Goal: Find specific page/section: Find specific page/section

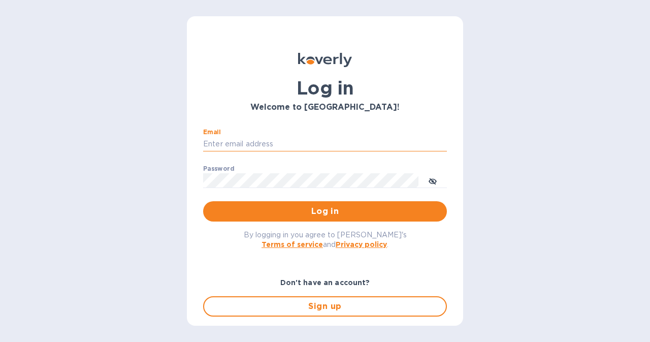
click at [219, 144] on input "Email" at bounding box center [325, 144] width 244 height 15
type input "[EMAIL_ADDRESS][DOMAIN_NAME]"
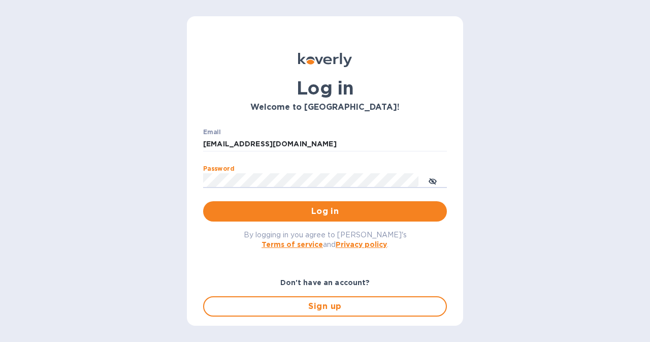
click at [203, 201] on button "Log in" at bounding box center [325, 211] width 244 height 20
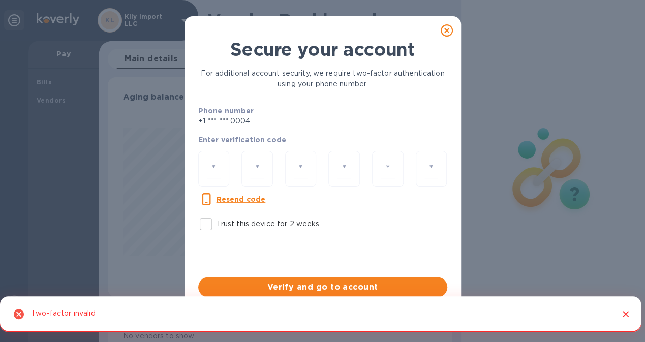
scroll to position [220, 339]
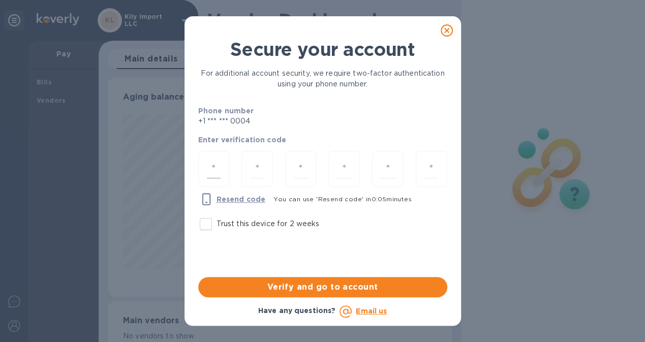
click at [220, 171] on input "number" at bounding box center [214, 169] width 14 height 19
type input "3"
type input "6"
type input "3"
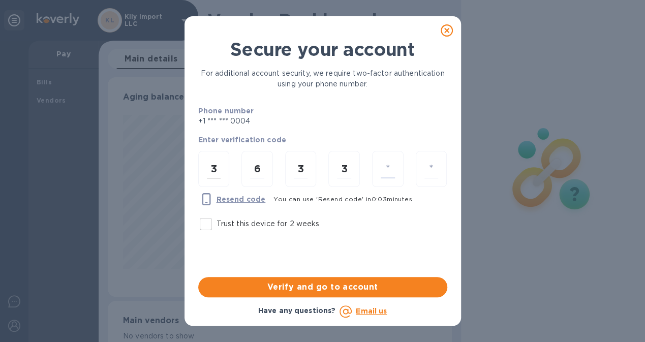
type input "6"
type input "9"
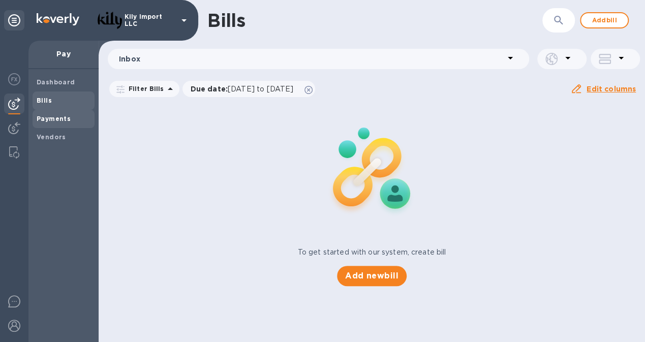
click at [51, 120] on b "Payments" at bounding box center [54, 119] width 34 height 8
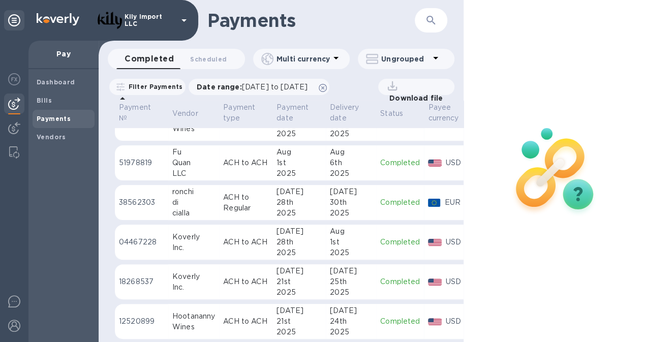
scroll to position [158, 0]
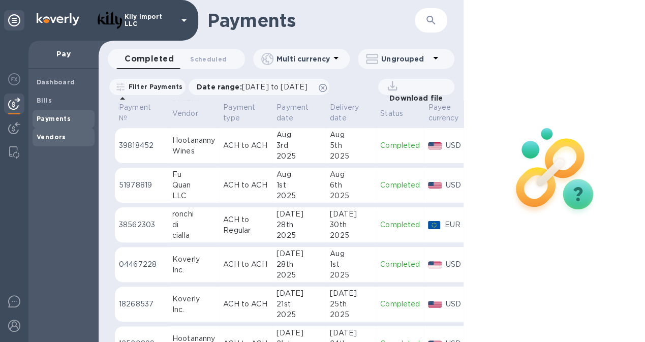
click at [44, 136] on b "Vendors" at bounding box center [51, 137] width 29 height 8
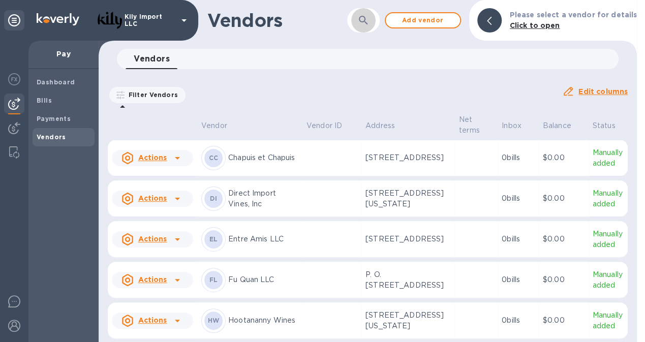
click at [367, 13] on button "button" at bounding box center [363, 20] width 24 height 24
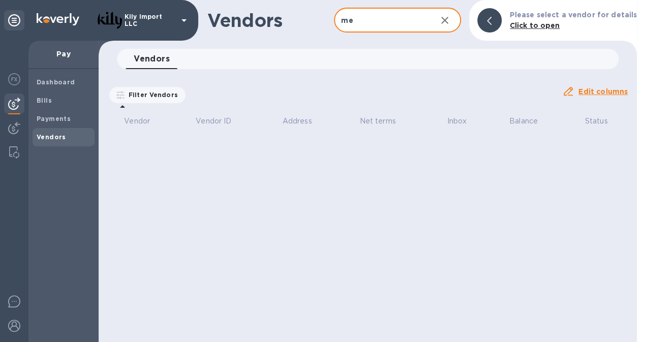
type input "m"
type input "d"
